Goal: Information Seeking & Learning: Find specific fact

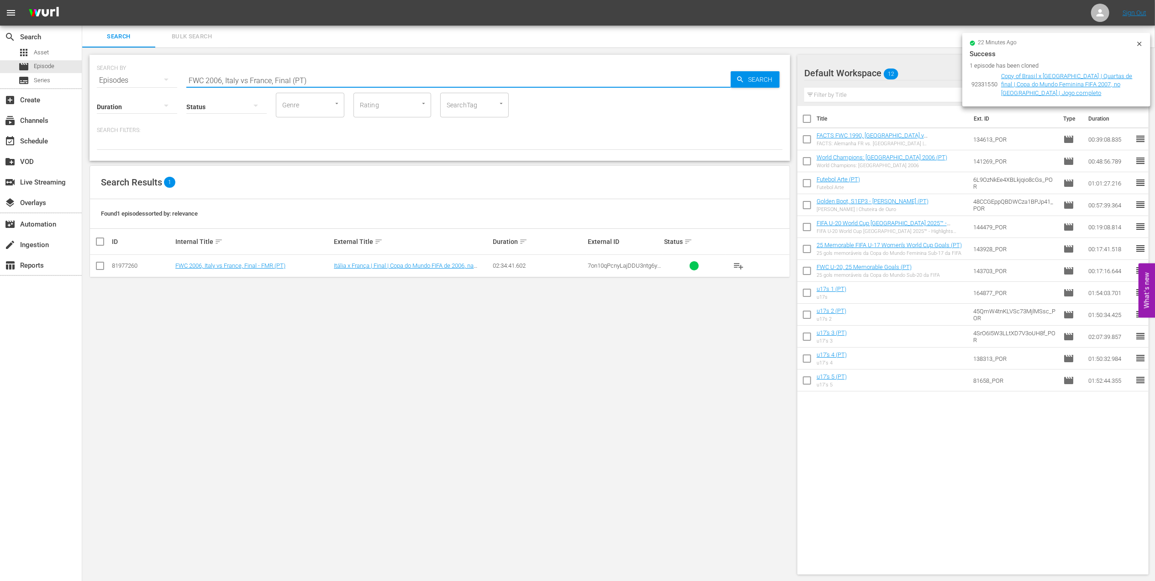
drag, startPoint x: 319, startPoint y: 79, endPoint x: 134, endPoint y: 82, distance: 184.9
click at [134, 82] on div "SEARCH BY Search By Episodes Search ID, Title, Description, Keywords, or Catego…" at bounding box center [440, 74] width 686 height 33
drag, startPoint x: 362, startPoint y: 79, endPoint x: 152, endPoint y: 77, distance: 210.0
click at [151, 75] on div "SEARCH BY Search By Episodes Search ID, Title, Description, Keywords, or Catego…" at bounding box center [440, 74] width 686 height 33
click at [373, 79] on input "FWC 1994, Brazil vs Cameroon, Group Stage (PT)" at bounding box center [458, 80] width 544 height 22
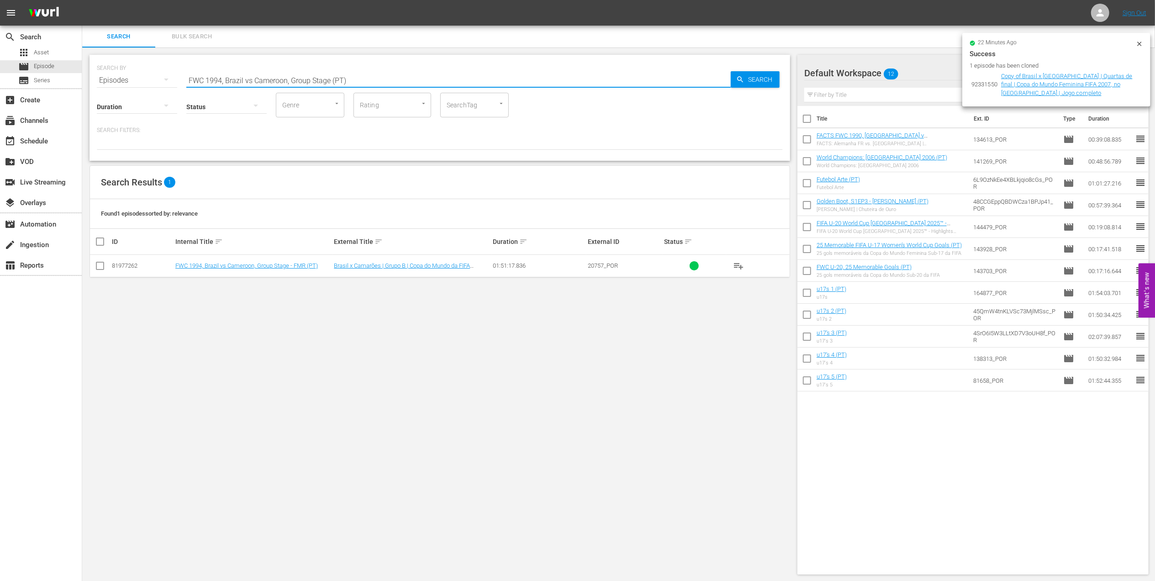
click at [373, 79] on input "FWC 1994, Brazil vs Cameroon, Group Stage (PT)" at bounding box center [458, 80] width 544 height 22
click at [336, 77] on input "FWC 1994, Brazil vs Cameroon, Group Stage (PT)" at bounding box center [458, 80] width 544 height 22
drag, startPoint x: 355, startPoint y: 79, endPoint x: 117, endPoint y: 81, distance: 237.9
click at [117, 81] on div "SEARCH BY Search By Episodes Search ID, Title, Description, Keywords, or Catego…" at bounding box center [440, 74] width 686 height 33
paste input "2002 Official Film - Seven Games from Glory"
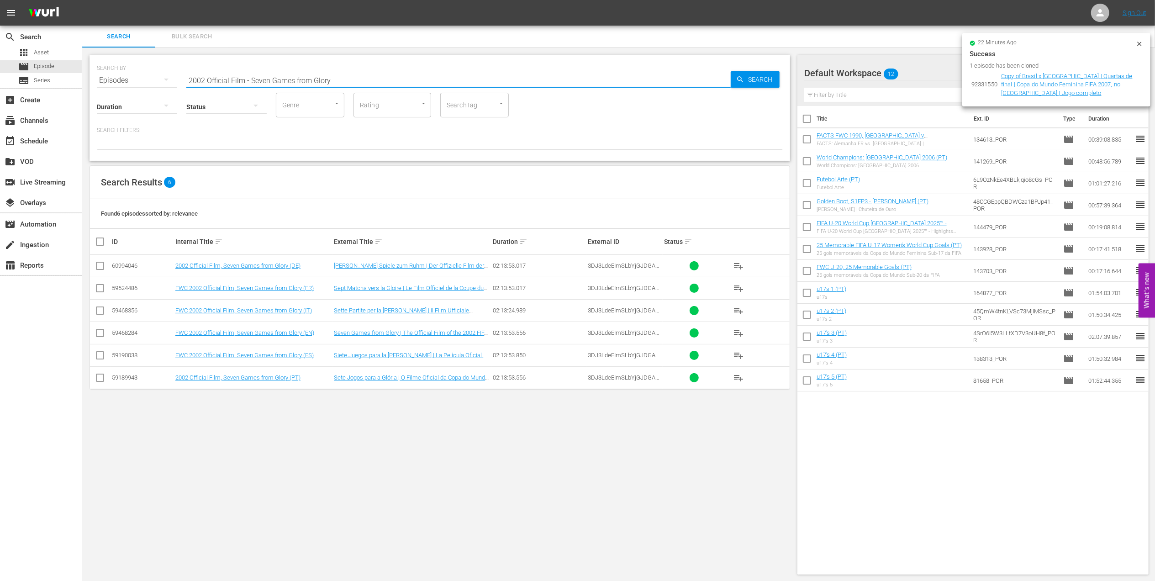
drag, startPoint x: 349, startPoint y: 77, endPoint x: 124, endPoint y: 77, distance: 225.1
click at [124, 77] on div "SEARCH BY Search By Episodes Search ID, Title, Description, Keywords, or Catego…" at bounding box center [440, 74] width 686 height 33
paste input "1958 Official Film - Hinein"
paste input "LOCAL ONLY - FWC 1970 Official Film, The World at their Feet"
click at [123, 77] on div "SEARCH BY Search By Episodes Search ID, Title, Description, Keywords, or Catego…" at bounding box center [440, 74] width 686 height 33
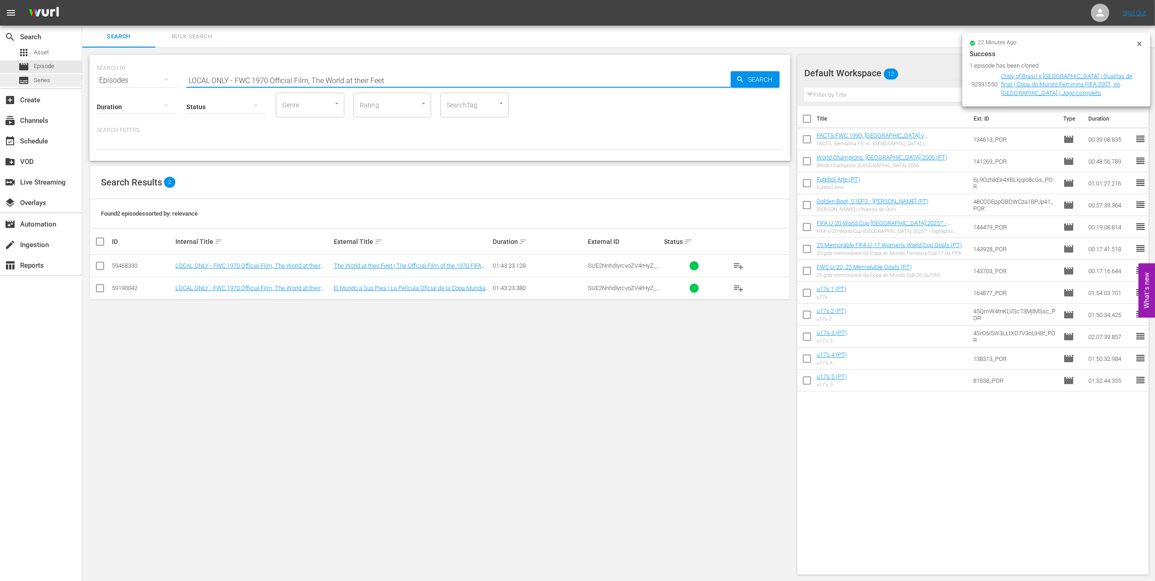
drag, startPoint x: 399, startPoint y: 77, endPoint x: 37, endPoint y: 84, distance: 362.6
click at [82, 0] on div "search Search apps Asset movie Episode subtitles Series add_box Create subscrip…" at bounding box center [618, 0] width 1072 height 0
paste input "FWC 1970 [GEOGRAPHIC_DATA] v [GEOGRAPHIC_DATA], Final"
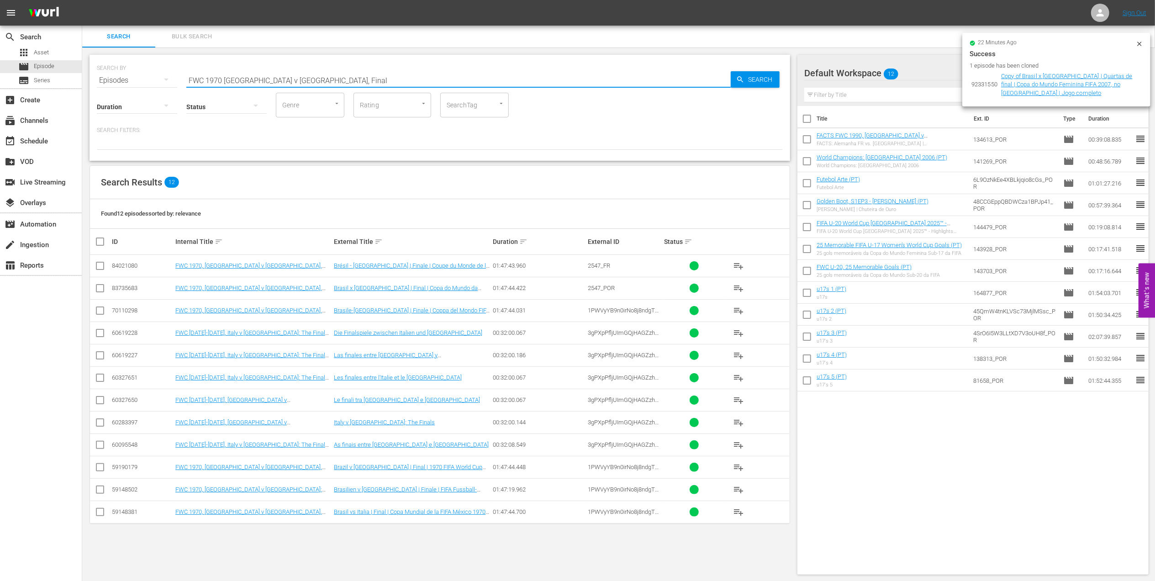
drag, startPoint x: 235, startPoint y: 75, endPoint x: 97, endPoint y: 76, distance: 137.4
click at [97, 75] on div "SEARCH BY Search By Episodes Search ID, Title, Description, Keywords, or Catego…" at bounding box center [440, 74] width 686 height 33
paste input "EP 4 - FWC 2010 | The"
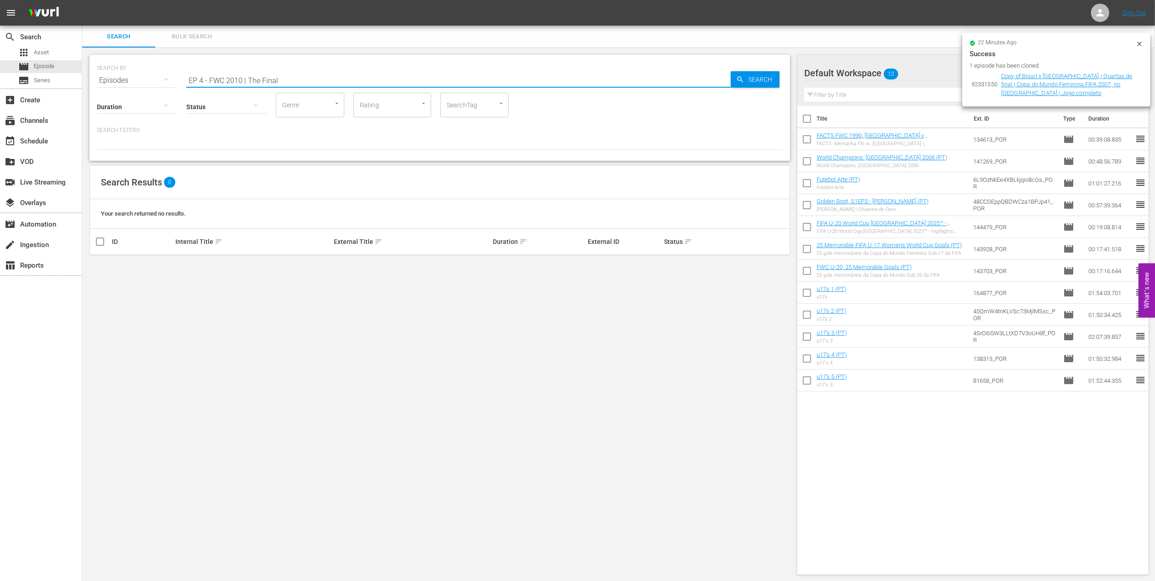
drag, startPoint x: 187, startPoint y: 85, endPoint x: 130, endPoint y: 85, distance: 57.1
click at [130, 85] on div "SEARCH BY Search By Episodes Search ID, Title, Description, Keywords, or Catego…" at bounding box center [439, 108] width 700 height 106
paste input "FWC 2010, Netherlands vs Spain, Final (PT)"
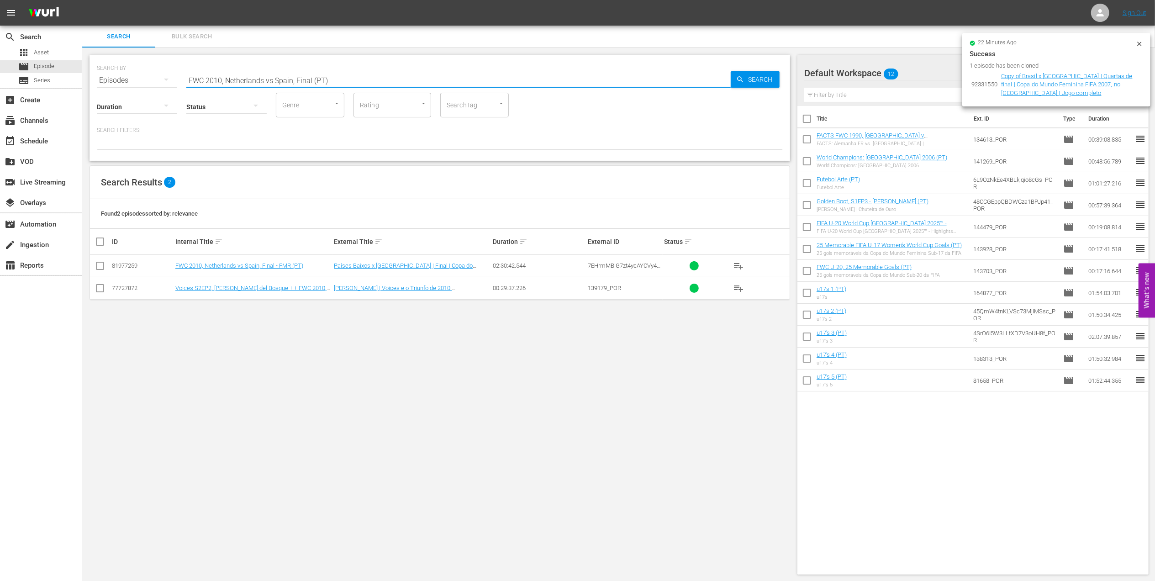
paste input "1966 England vs Germany FR"
drag, startPoint x: 253, startPoint y: 79, endPoint x: 112, endPoint y: 79, distance: 141.1
click at [112, 79] on div "SEARCH BY Search By Episodes Search ID, Title, Description, Keywords, or Catego…" at bounding box center [440, 74] width 686 height 33
click at [259, 79] on input "FWC 1966 England vs Germany FR, Final (PT)" at bounding box center [458, 80] width 544 height 22
drag, startPoint x: 194, startPoint y: 82, endPoint x: 128, endPoint y: 81, distance: 66.2
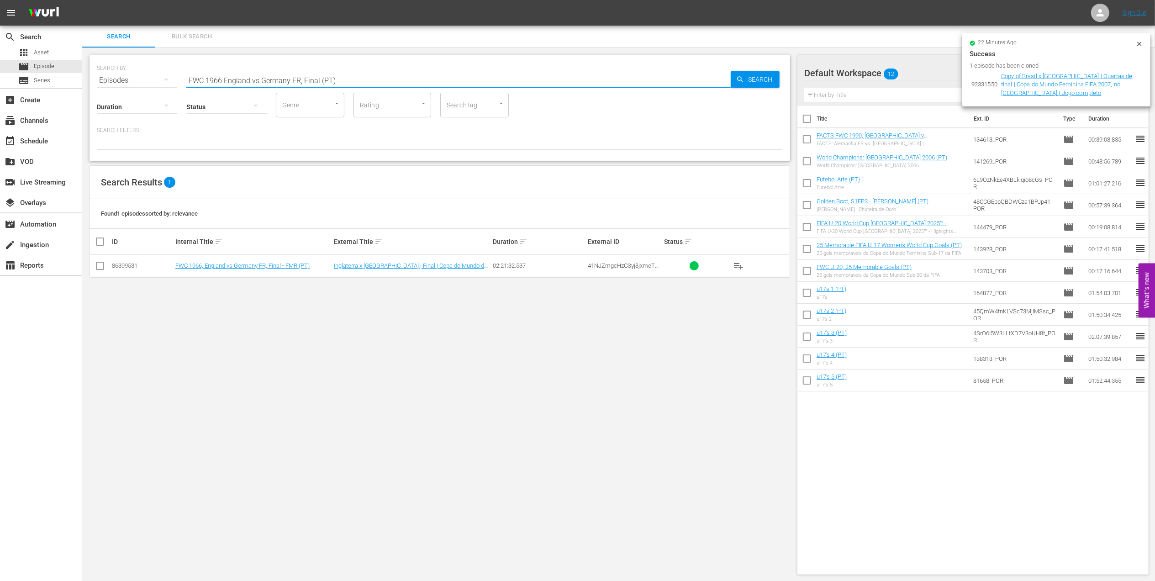
click at [103, 82] on div "SEARCH BY Search By Episodes Search ID, Title, Description, Keywords, or Catego…" at bounding box center [440, 74] width 686 height 33
paste input "WC 2019 [GEOGRAPHIC_DATA] v [GEOGRAPHIC_DATA], Group"
drag, startPoint x: 304, startPoint y: 83, endPoint x: 152, endPoint y: 84, distance: 151.1
click at [152, 84] on div "SEARCH BY Search By Episodes Search ID, Title, Description, Keywords, or Catego…" at bounding box center [439, 108] width 700 height 106
paste input "USA v [GEOGRAPHIC_DATA], Final (PT)"
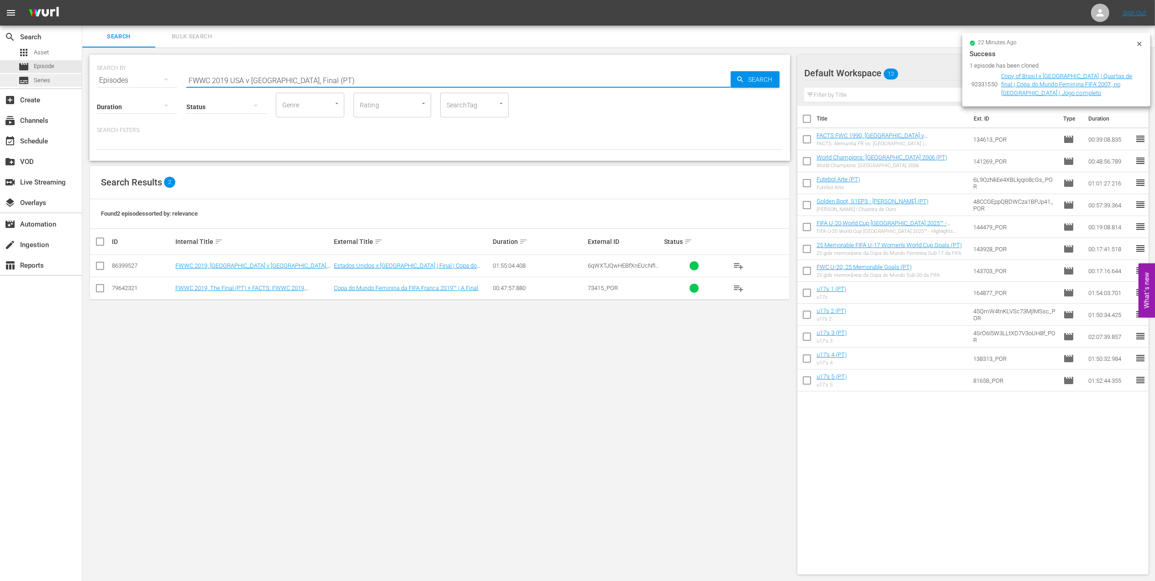
drag, startPoint x: 341, startPoint y: 79, endPoint x: 33, endPoint y: 83, distance: 308.2
click at [82, 0] on div "search Search apps Asset movie Episode subtitles Series add_box Create subscrip…" at bounding box center [618, 0] width 1072 height 0
click at [340, 79] on input "FWWC 2019 USA v [GEOGRAPHIC_DATA], Final (PT)" at bounding box center [458, 80] width 544 height 22
drag, startPoint x: 353, startPoint y: 78, endPoint x: 124, endPoint y: 77, distance: 228.7
click at [125, 77] on div "SEARCH BY Search By Episodes Search ID, Title, Description, Keywords, or Catego…" at bounding box center [440, 74] width 686 height 33
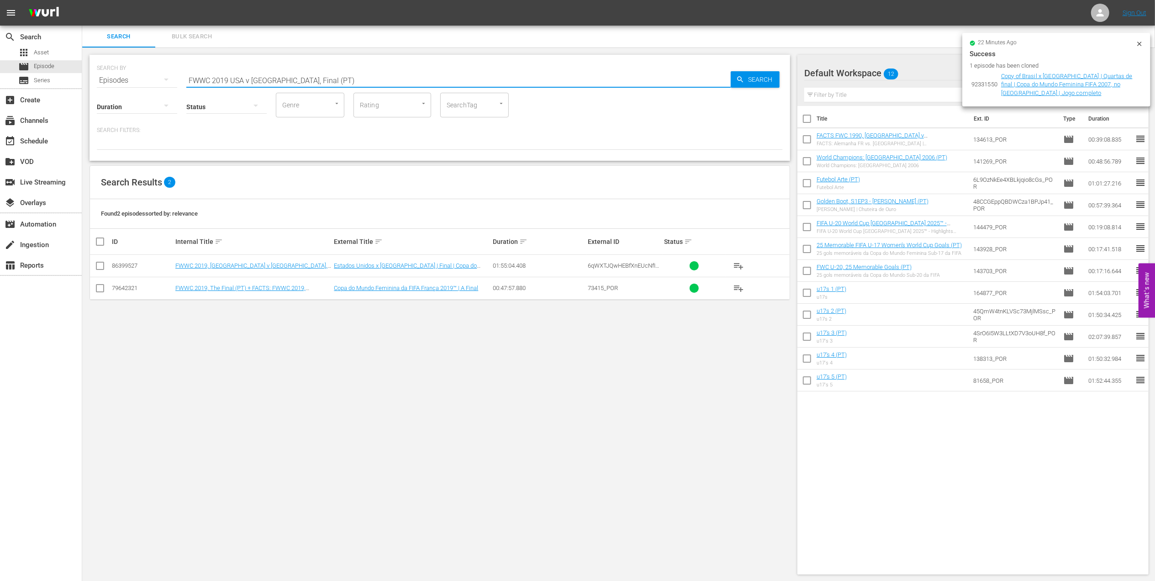
paste input "C 2010, Netherlands vs Spain"
click at [272, 79] on input "FWC 2010, Netherlands vs Spain, Final (PT)" at bounding box center [458, 80] width 544 height 22
drag, startPoint x: 194, startPoint y: 83, endPoint x: 108, endPoint y: 81, distance: 86.8
click at [106, 83] on div "SEARCH BY Search By Episodes Search ID, Title, Description, Keywords, or Catego…" at bounding box center [440, 74] width 686 height 33
paste input "06 [GEOGRAPHIC_DATA] v [GEOGRAPHIC_DATA], Round of 16"
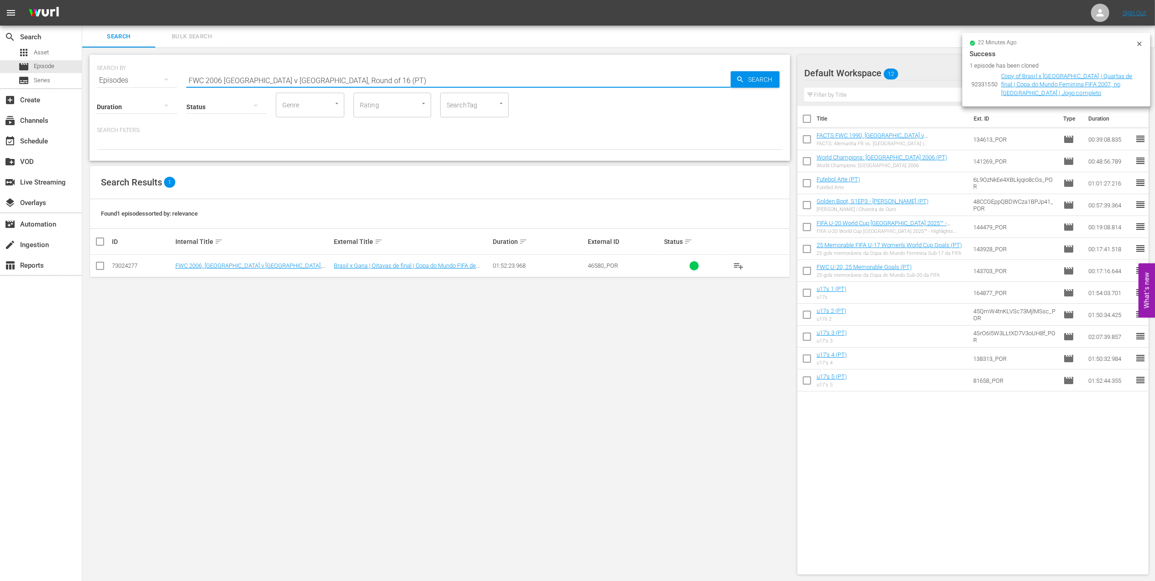
paste input "2006 Official Film - The Story of the 2006 FIFA World Cup"
drag, startPoint x: 346, startPoint y: 82, endPoint x: 142, endPoint y: 84, distance: 204.5
click at [142, 84] on div "SEARCH BY Search By Episodes Search ID, Title, Description, Keywords, or Catego…" at bounding box center [439, 108] width 700 height 106
drag, startPoint x: 381, startPoint y: 81, endPoint x: 71, endPoint y: 86, distance: 309.5
click at [82, 0] on div "search Search apps Asset movie Episode subtitles Series add_box Create subscrip…" at bounding box center [618, 0] width 1072 height 0
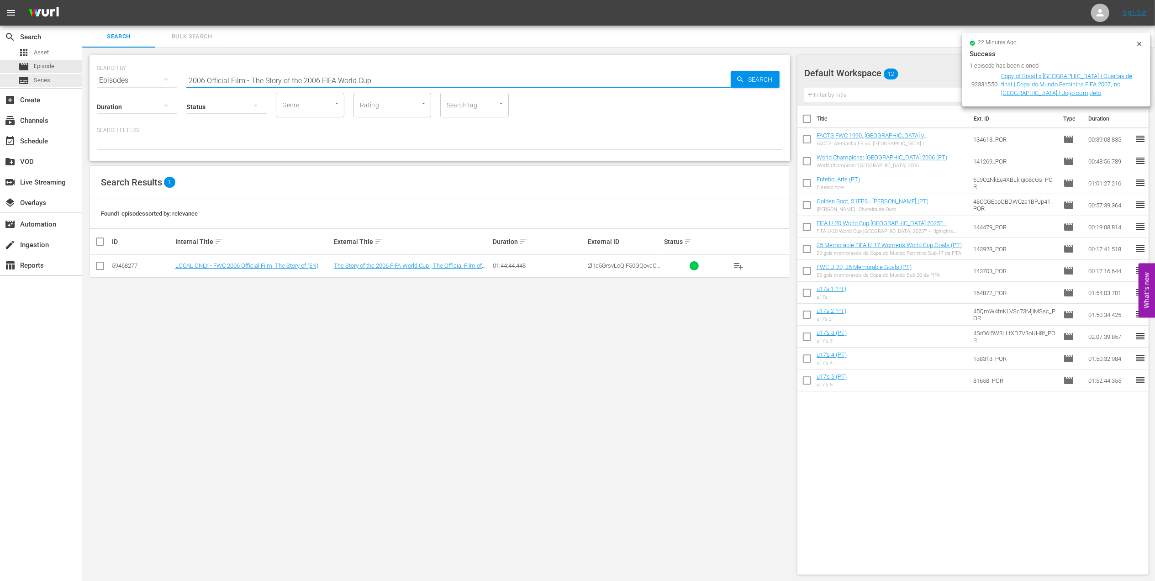
paste input "18 Official Film - Dreams"
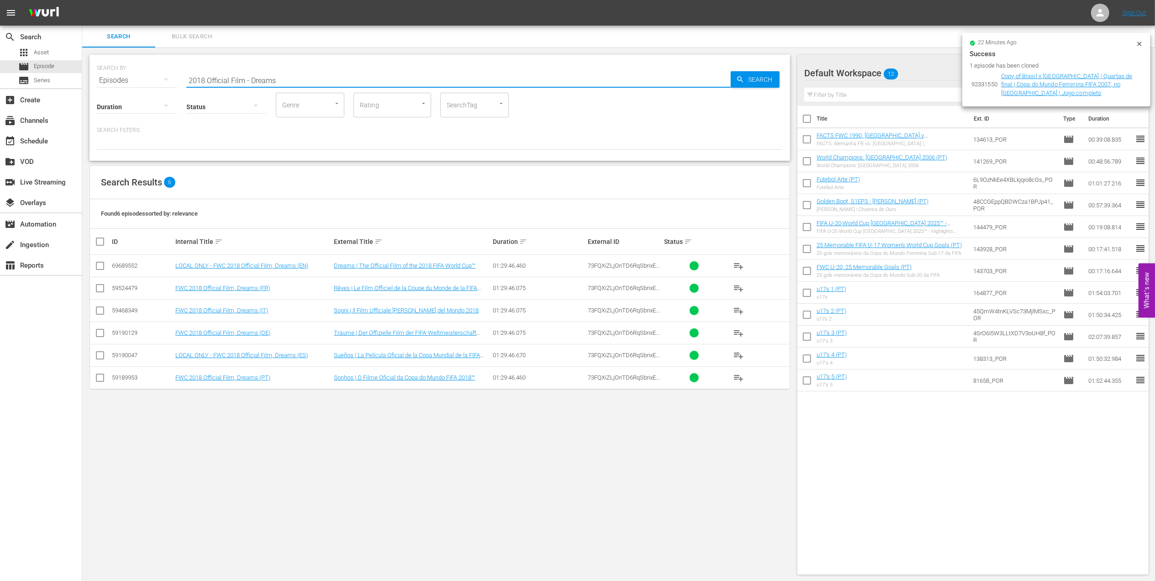
drag, startPoint x: 300, startPoint y: 79, endPoint x: 148, endPoint y: 79, distance: 152.0
click at [148, 79] on div "SEARCH BY Search By Episodes Search ID, Title, Description, Keywords, or Catego…" at bounding box center [440, 74] width 686 height 33
paste input "FWC 2018, France v [GEOGRAPHIC_DATA], Final"
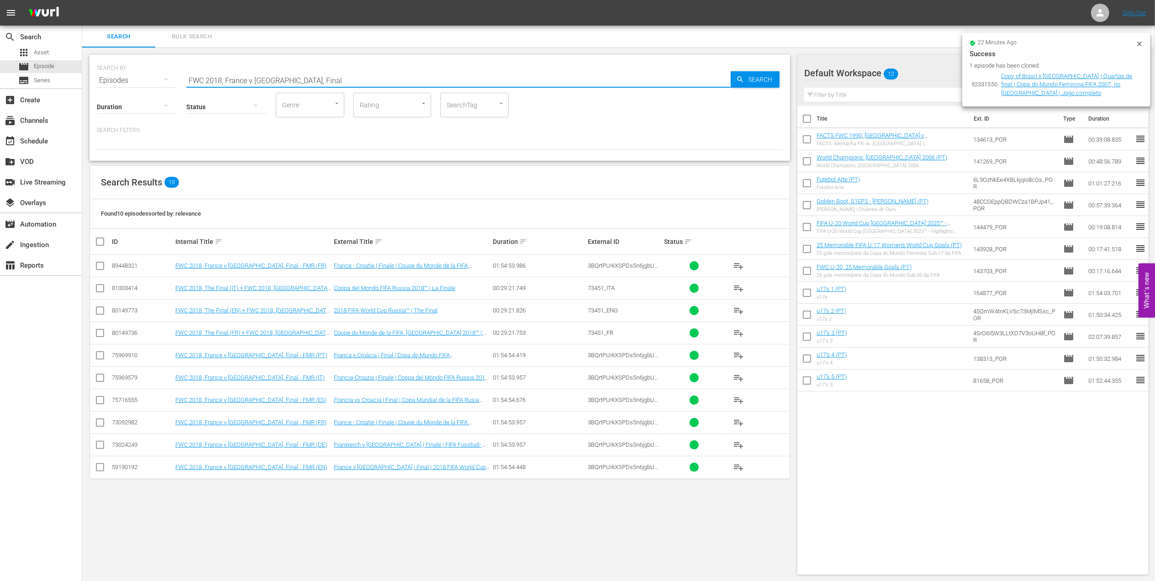
drag, startPoint x: 324, startPoint y: 77, endPoint x: 121, endPoint y: 79, distance: 203.2
click at [119, 80] on div "SEARCH BY Search By Episodes Search ID, Title, Description, Keywords, or Catego…" at bounding box center [440, 74] width 686 height 33
paste input "1998 [GEOGRAPHIC_DATA] v [GEOGRAPHIC_DATA], Round of 16 (PT)"
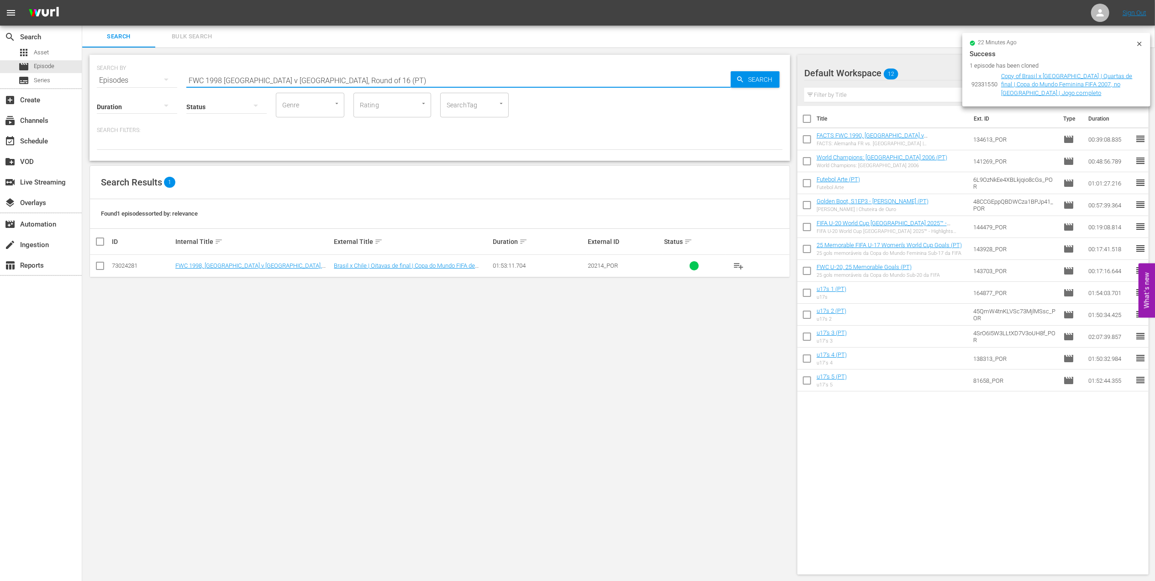
drag, startPoint x: 338, startPoint y: 82, endPoint x: 148, endPoint y: 90, distance: 190.5
click at [147, 90] on div "SEARCH BY Search By Episodes Search ID, Title, Description, Keywords, or Catego…" at bounding box center [439, 108] width 700 height 106
paste input "s Netherlands, Semi-final"
click at [249, 81] on input "FWC 1998 Brazil vs Netherlands, Semi-final (PT)" at bounding box center [458, 80] width 544 height 22
paste input "[GEOGRAPHIC_DATA], FInal"
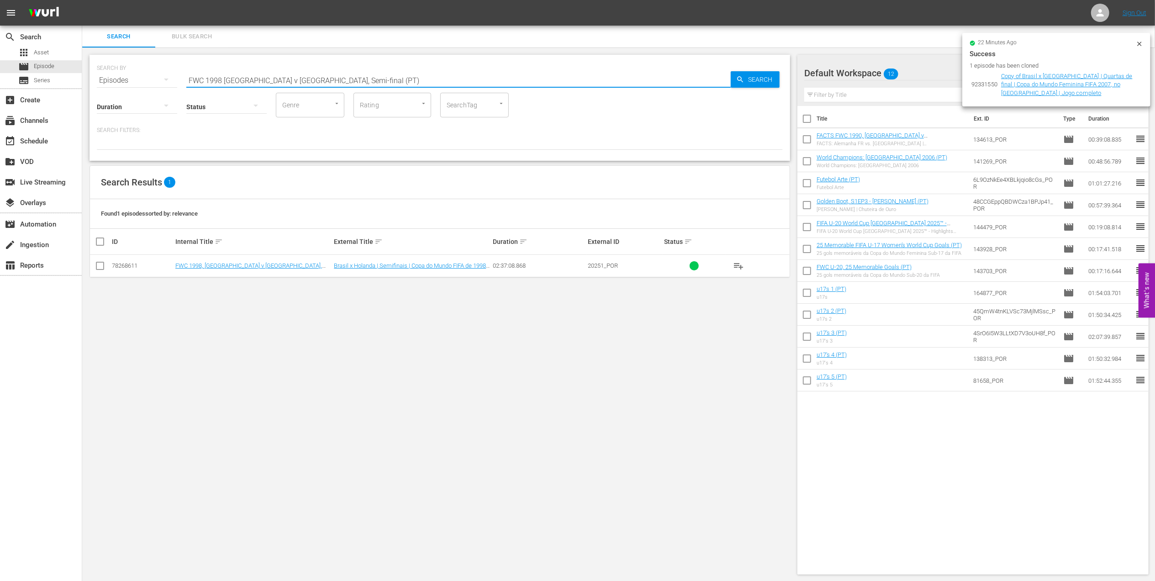
drag, startPoint x: 358, startPoint y: 79, endPoint x: 128, endPoint y: 83, distance: 230.1
click at [130, 83] on div "SEARCH BY Search By Episodes Search ID, Title, Description, Keywords, or Catego…" at bounding box center [440, 74] width 686 height 33
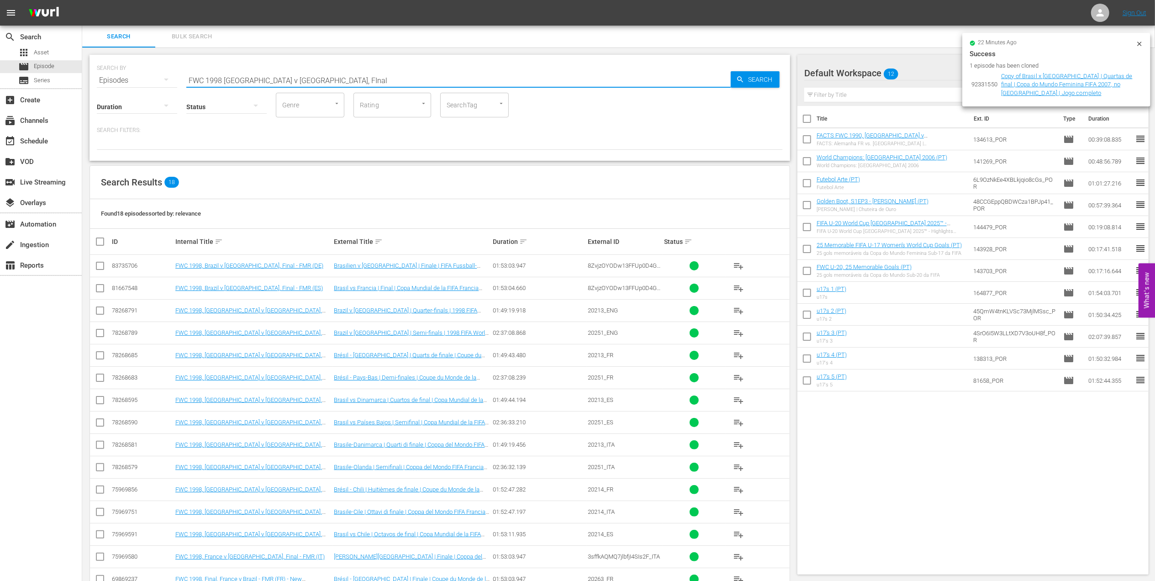
click at [305, 75] on input "FWC 1998 [GEOGRAPHIC_DATA] v [GEOGRAPHIC_DATA], FInal" at bounding box center [458, 80] width 544 height 22
drag, startPoint x: 305, startPoint y: 77, endPoint x: 129, endPoint y: 81, distance: 176.3
click at [129, 81] on div "SEARCH BY Search By Episodes Search ID, Title, Description, Keywords, or Catego…" at bounding box center [440, 74] width 686 height 33
paste input "WC 2007 Brazil v [GEOGRAPHIC_DATA], Quarterfinals PT"
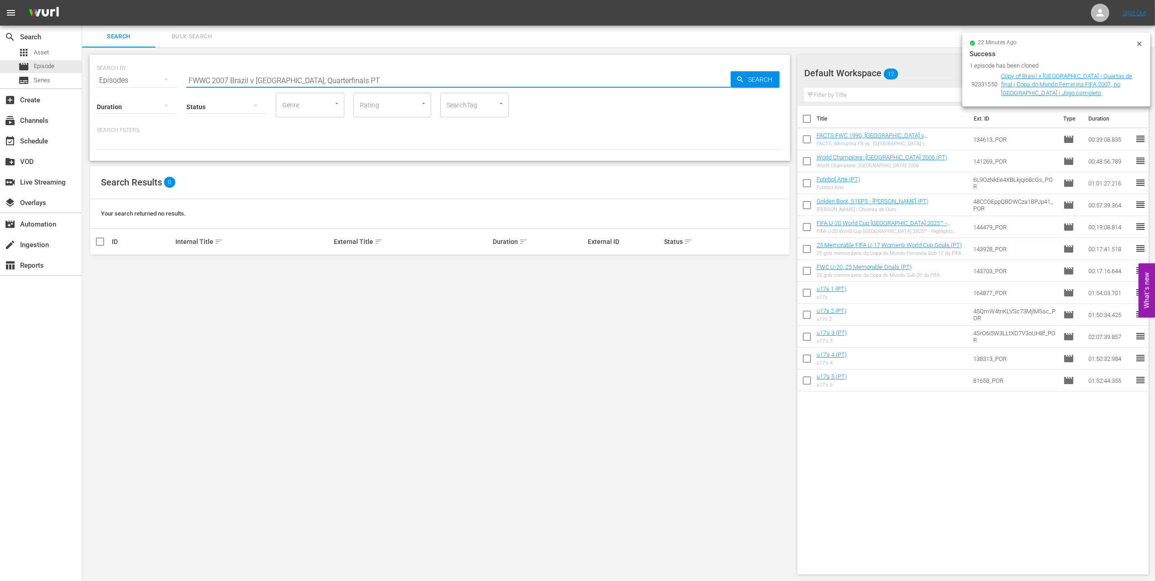
click at [327, 78] on input "FWWC 2007 Brazil v [GEOGRAPHIC_DATA], Quarterfinals PT" at bounding box center [458, 80] width 544 height 22
type input "FWWC 2007 [GEOGRAPHIC_DATA] v [GEOGRAPHIC_DATA] PT"
